Goal: Task Accomplishment & Management: Manage account settings

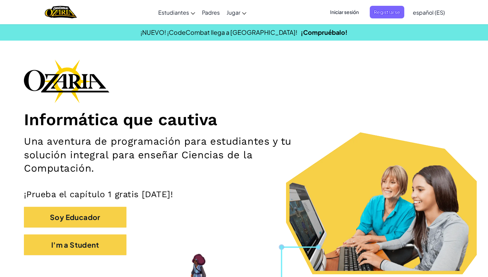
click at [338, 9] on span "Iniciar sesión" at bounding box center [344, 12] width 37 height 13
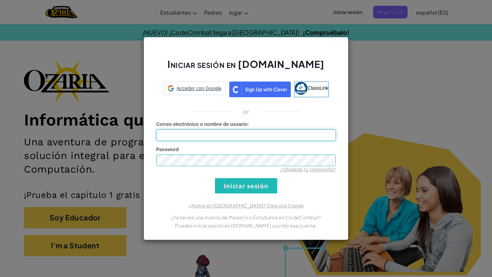
click at [209, 132] on input "Correo electrónico o nombre de usuario :" at bounding box center [246, 136] width 180 height 12
type input "[EMAIL_ADDRESS][DOMAIN_NAME]"
click at [200, 152] on div "Password ¿Olvidaste tu contraseña?" at bounding box center [246, 159] width 180 height 27
click at [215, 178] on input "Iniciar sesión" at bounding box center [246, 185] width 62 height 15
